Goal: Task Accomplishment & Management: Manage account settings

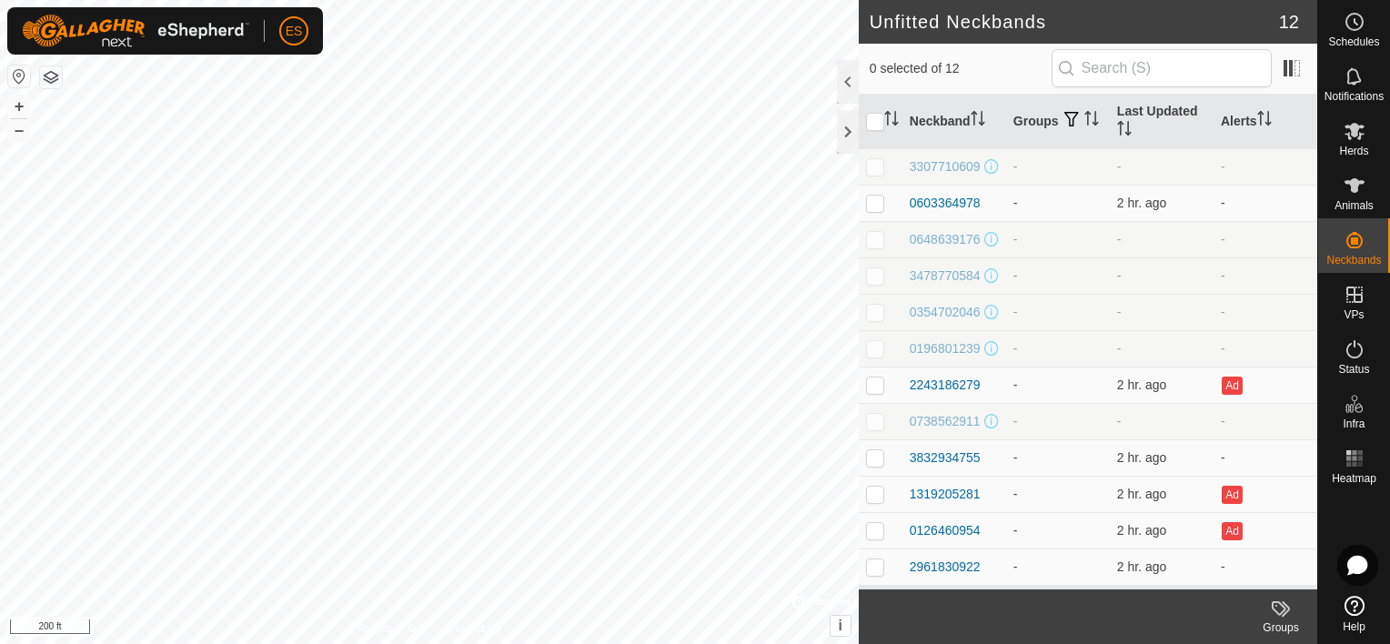
scroll to position [11, 0]
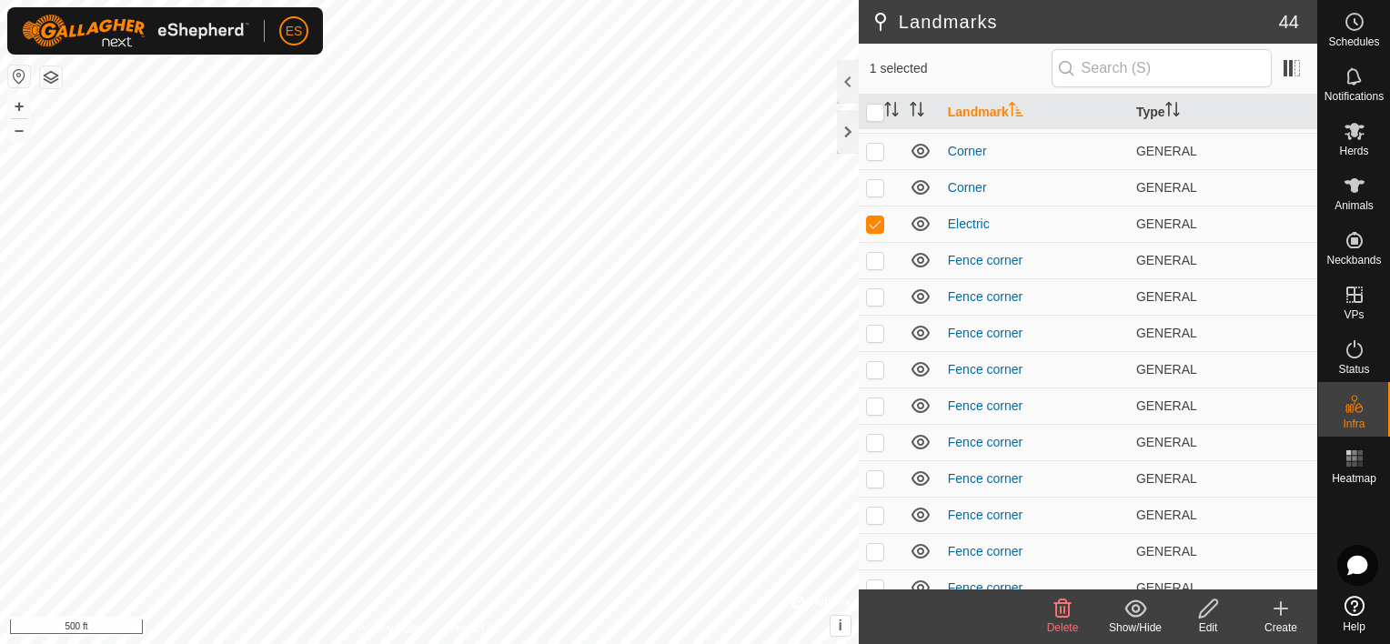
scroll to position [591, 0]
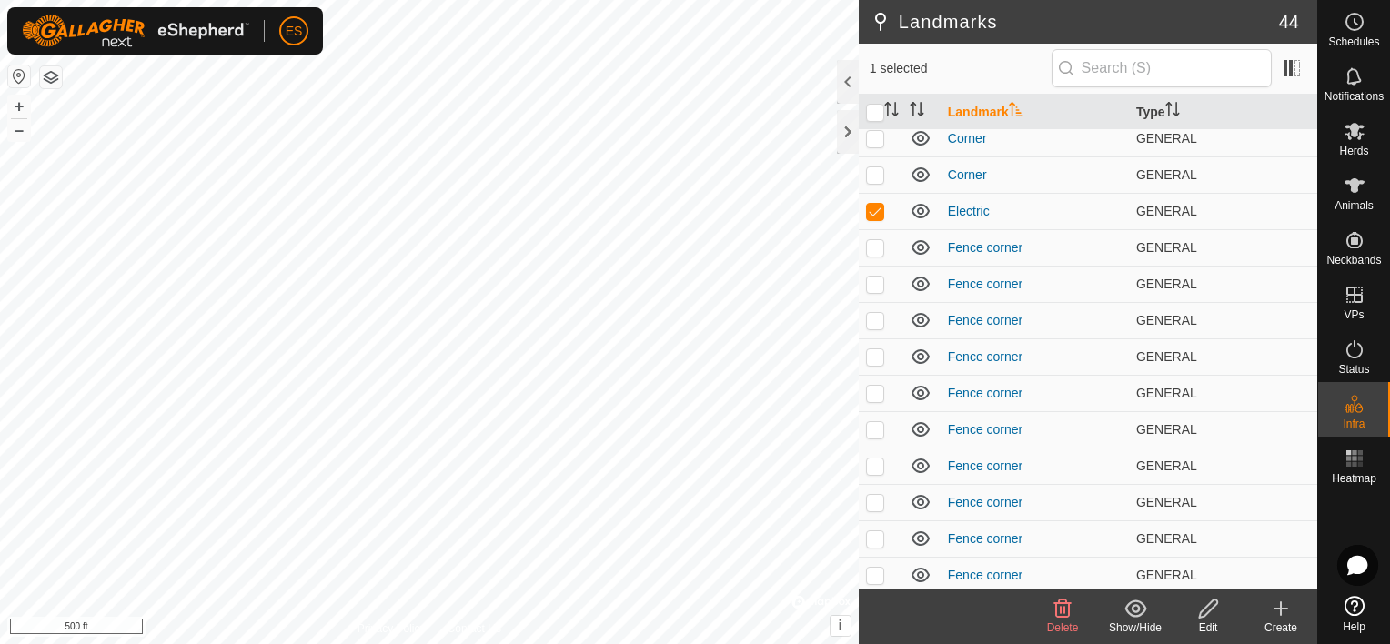
click at [1064, 622] on span "Delete" at bounding box center [1063, 627] width 32 height 13
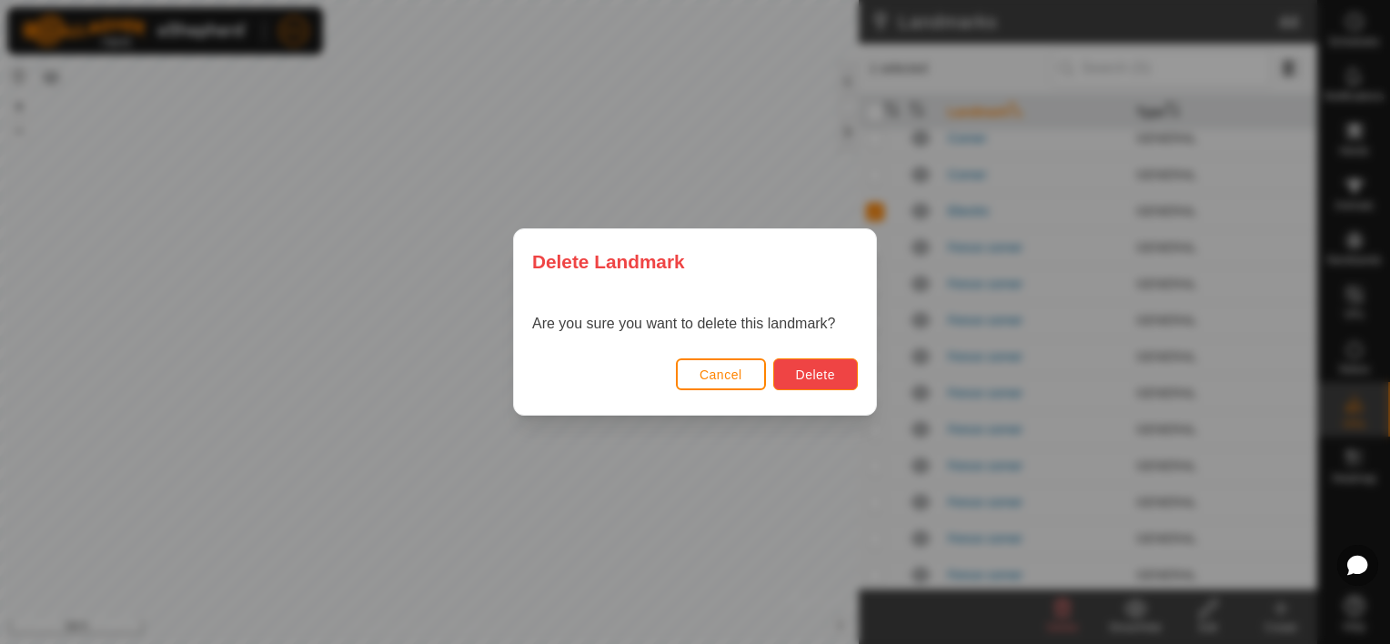
click at [842, 385] on button "Delete" at bounding box center [815, 374] width 85 height 32
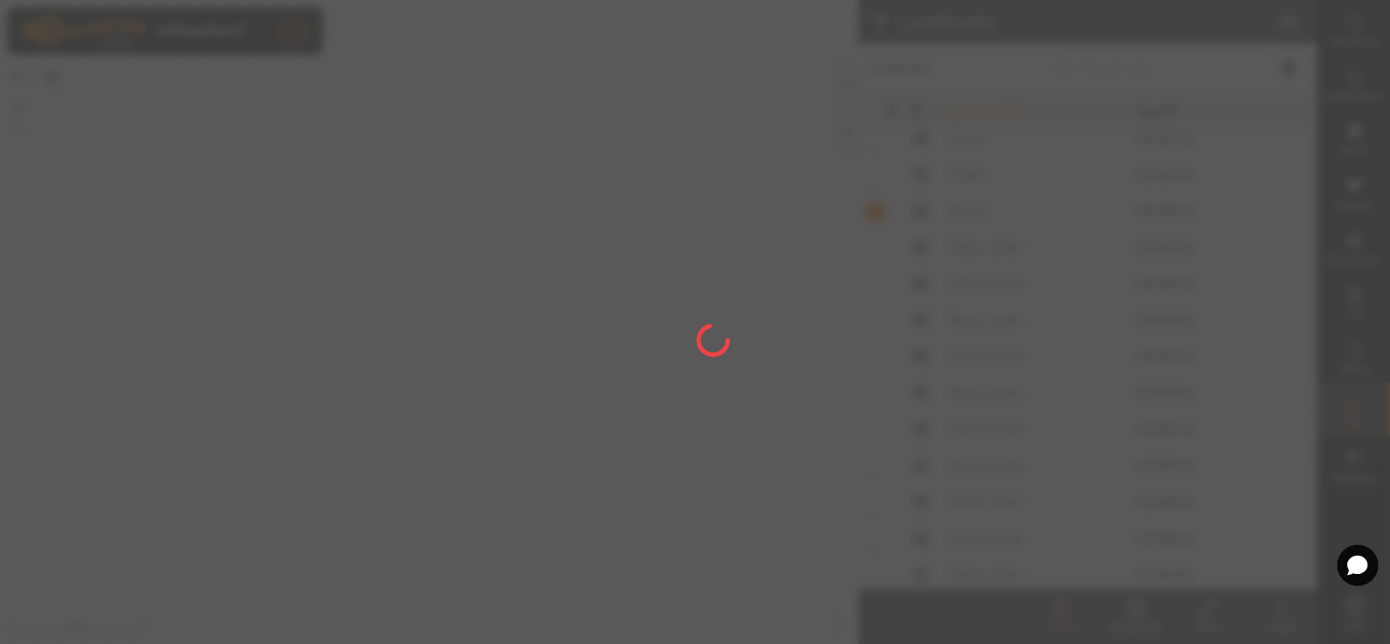
checkbox input "false"
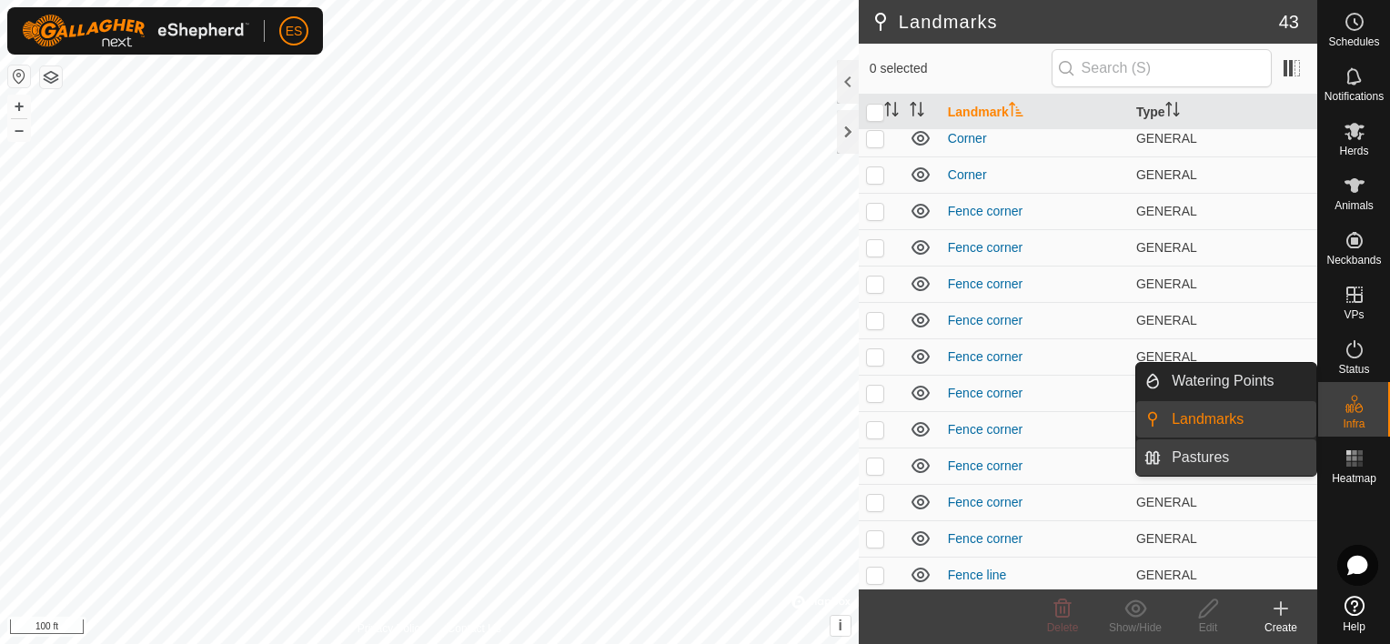
click at [1190, 459] on link "Pastures" at bounding box center [1239, 457] width 156 height 36
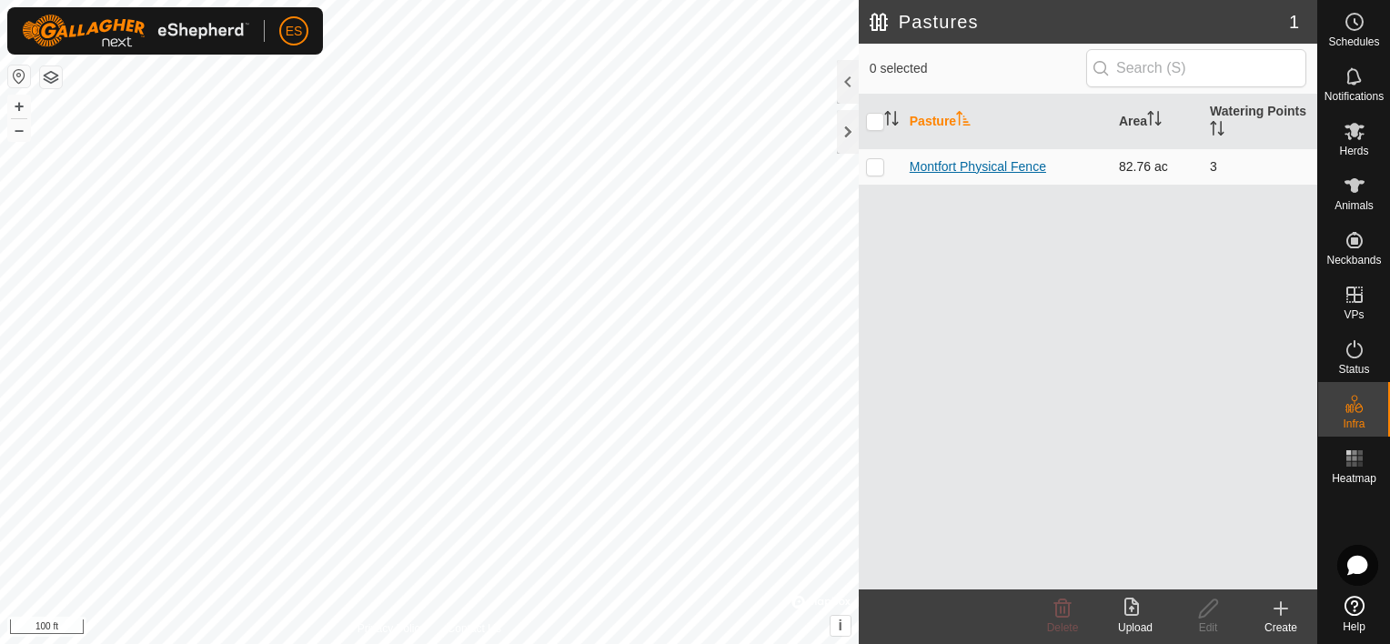
click at [959, 163] on link "Montfort Physical Fence" at bounding box center [978, 166] width 136 height 15
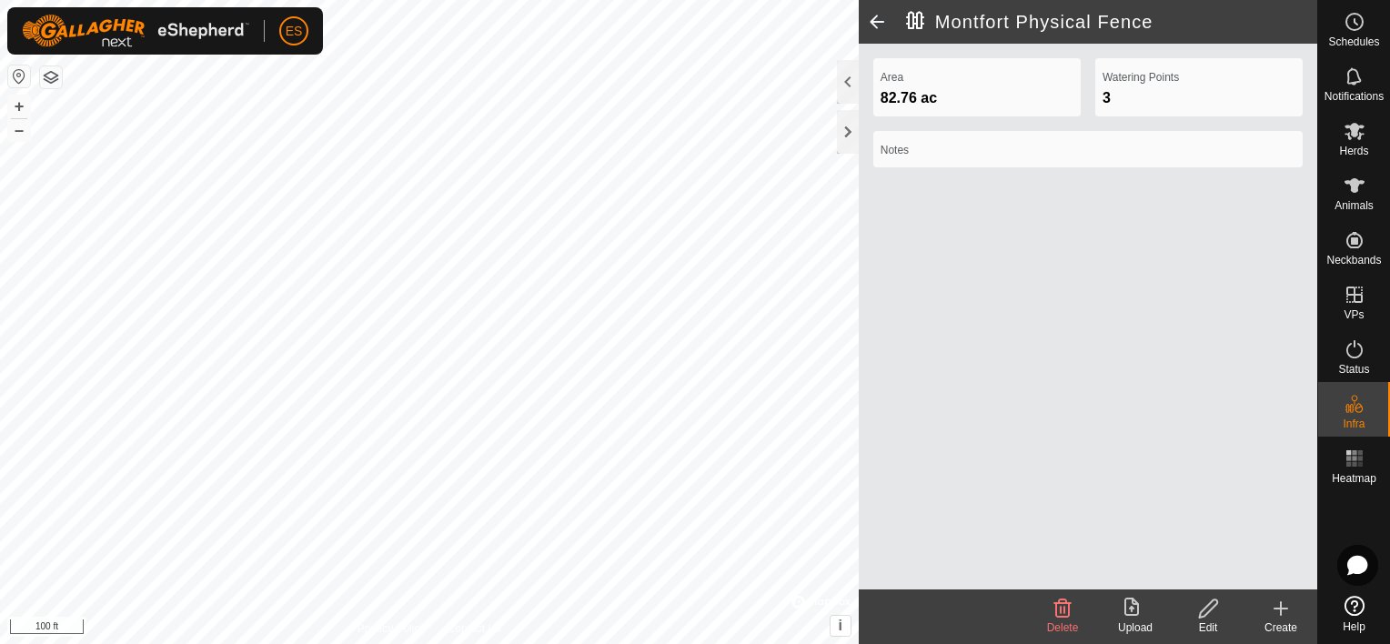
click at [1216, 614] on icon at bounding box center [1208, 609] width 23 height 22
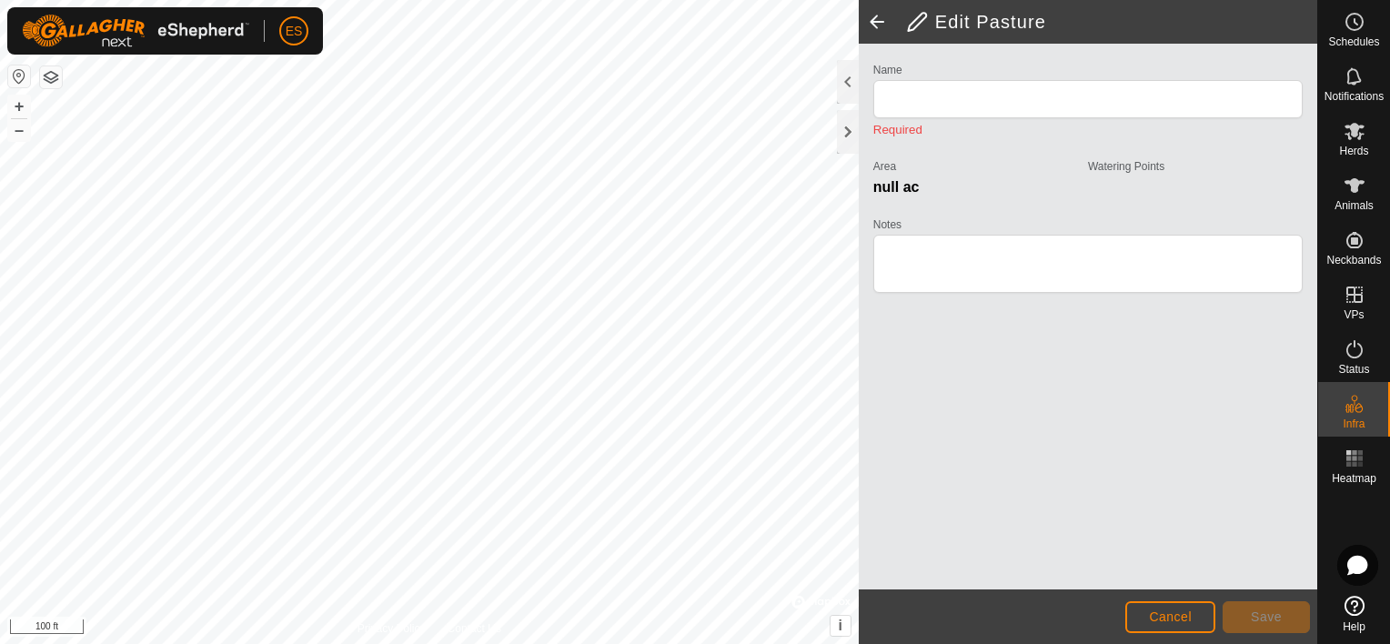
type input "Montfort Physical Fence"
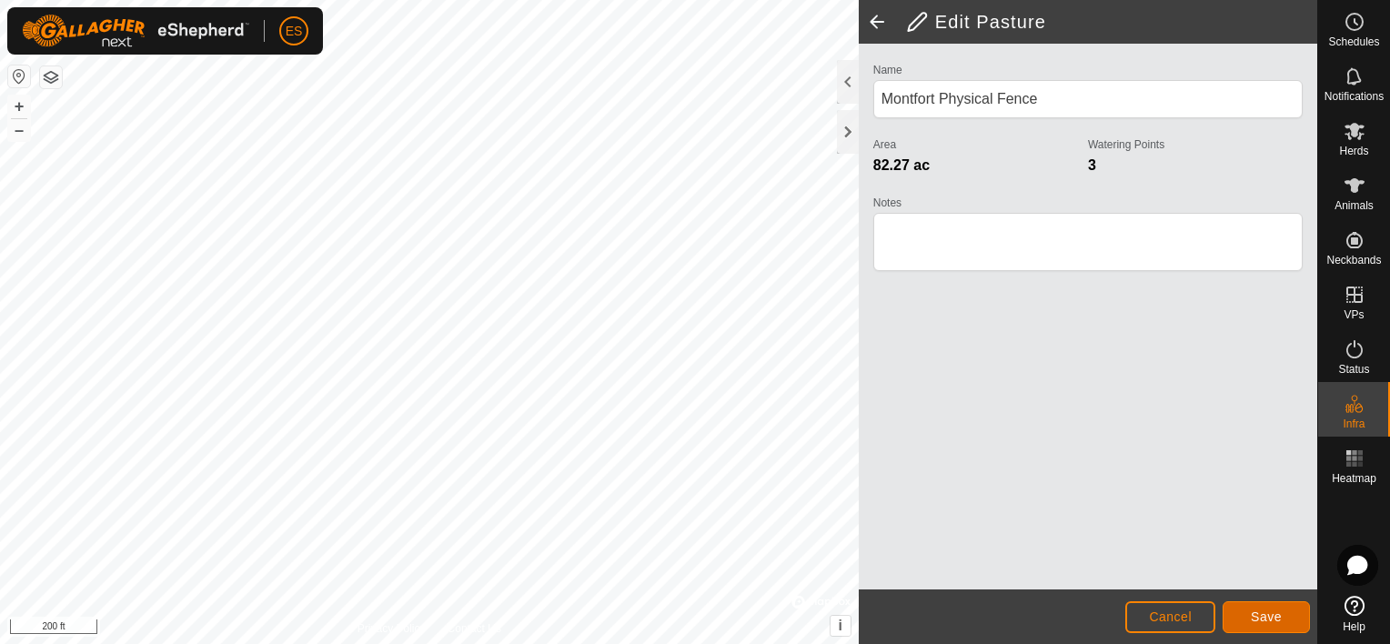
click at [1269, 615] on span "Save" at bounding box center [1266, 617] width 31 height 15
